Goal: Navigation & Orientation: Understand site structure

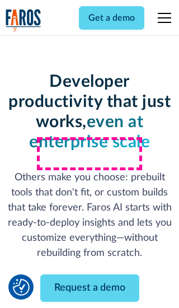
scroll to position [134, 0]
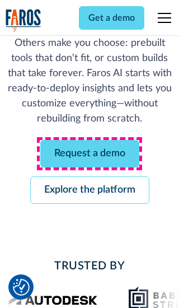
click at [89, 153] on link "Request a demo" at bounding box center [89, 153] width 99 height 27
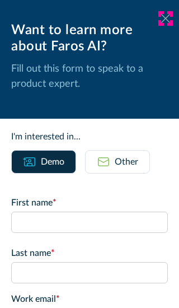
click at [166, 18] on icon at bounding box center [165, 18] width 9 height 8
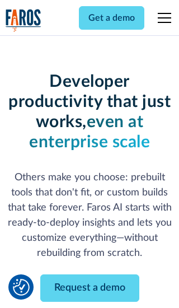
scroll to position [171, 0]
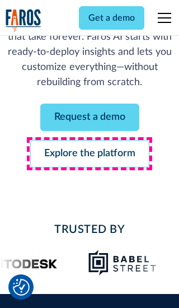
click at [89, 153] on link "Explore the platform" at bounding box center [89, 153] width 119 height 27
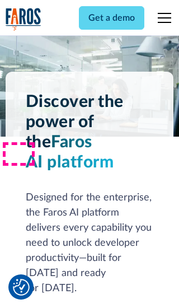
scroll to position [8400, 0]
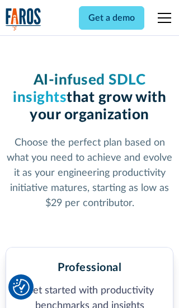
scroll to position [1733, 0]
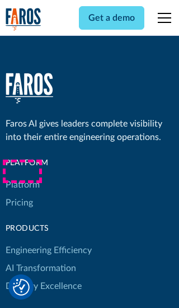
click at [22, 176] on link "Platform" at bounding box center [23, 185] width 34 height 18
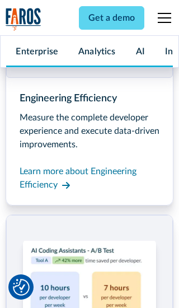
scroll to position [8759, 0]
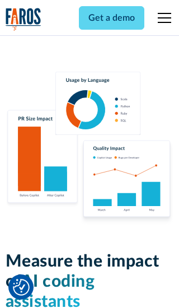
scroll to position [6913, 0]
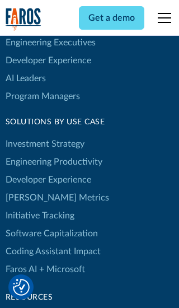
click at [34, 188] on link "[PERSON_NAME] Metrics" at bounding box center [57, 197] width 103 height 18
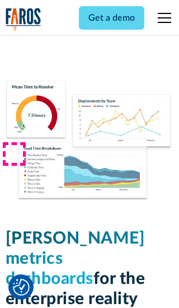
scroll to position [4897, 0]
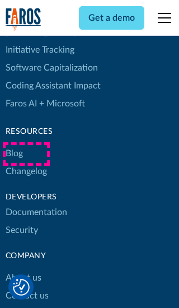
scroll to position [5058, 0]
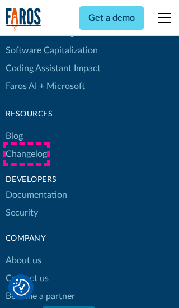
click at [26, 154] on link "Changelog" at bounding box center [26, 154] width 41 height 18
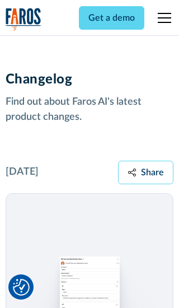
scroll to position [13490, 0]
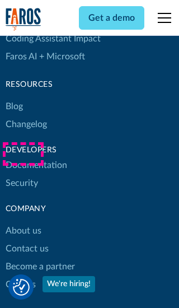
click at [23, 221] on link "About us" at bounding box center [24, 230] width 36 height 18
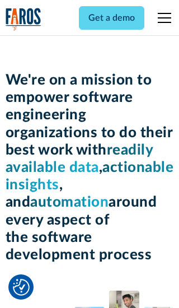
scroll to position [3856, 0]
